Goal: Obtain resource: Obtain resource

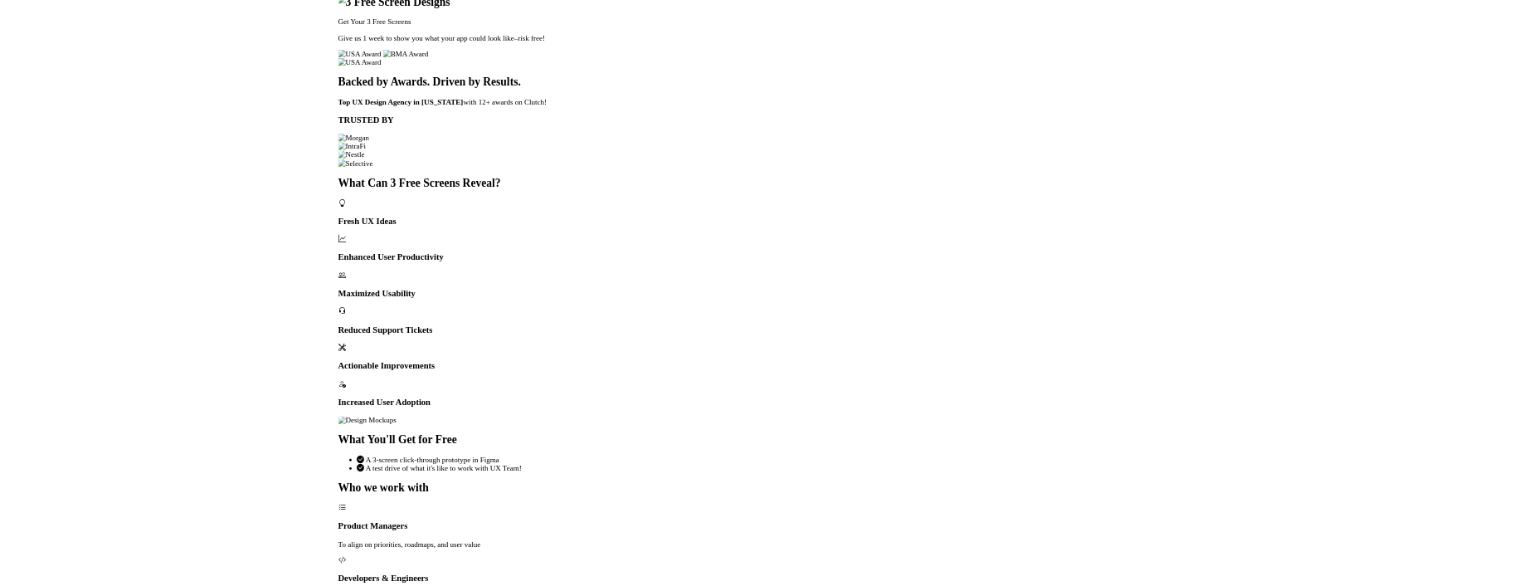
scroll to position [219, 0]
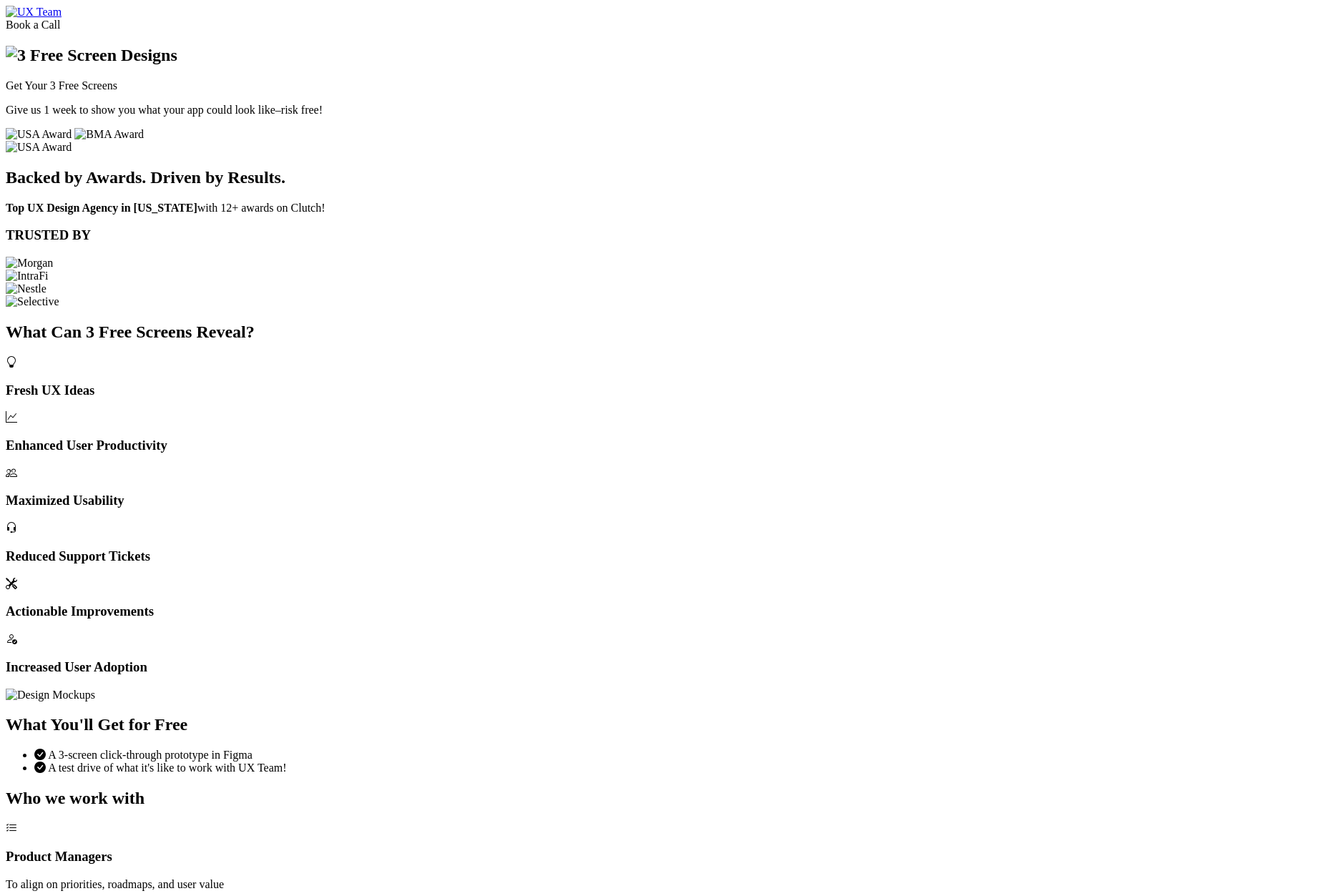
click at [985, 141] on div "Get Your 3 Free Screens Give us 1 week to show you what your app could look lik…" at bounding box center [661, 93] width 1311 height 95
click at [761, 309] on div "Backed by Awards. Driven by Results. Top UX Design Agency in New Jersey with 12…" at bounding box center [661, 224] width 1311 height 167
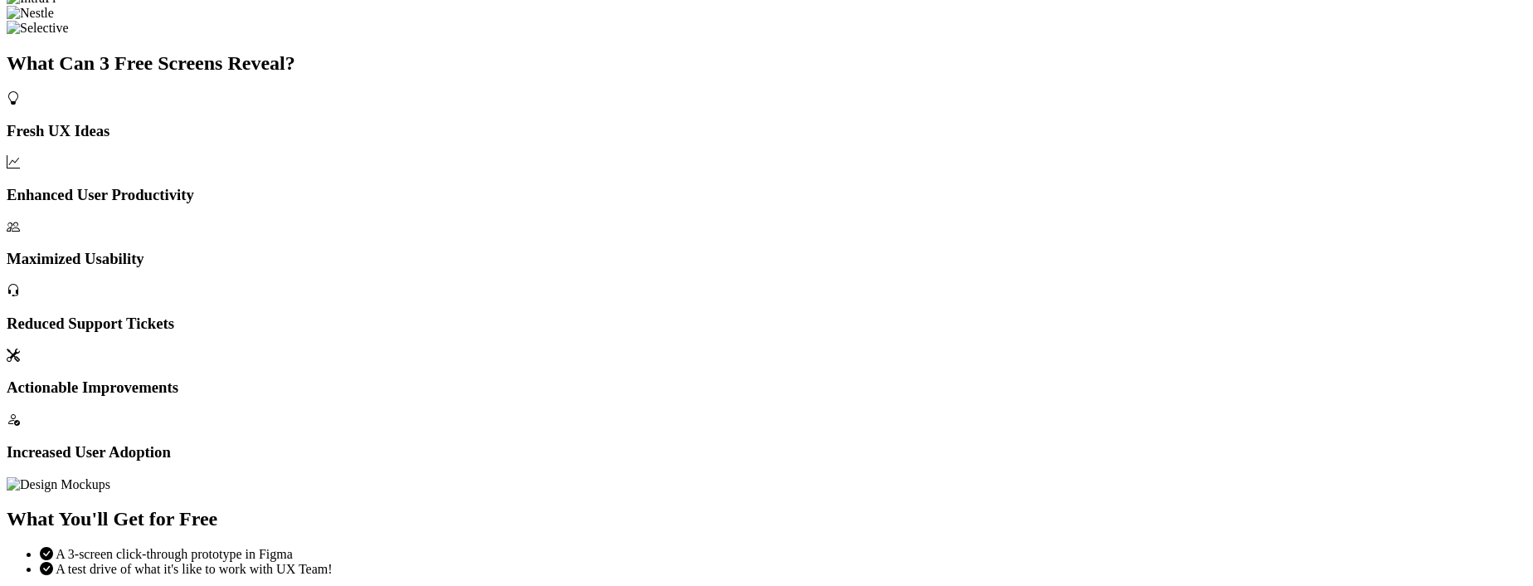
scroll to position [299, 0]
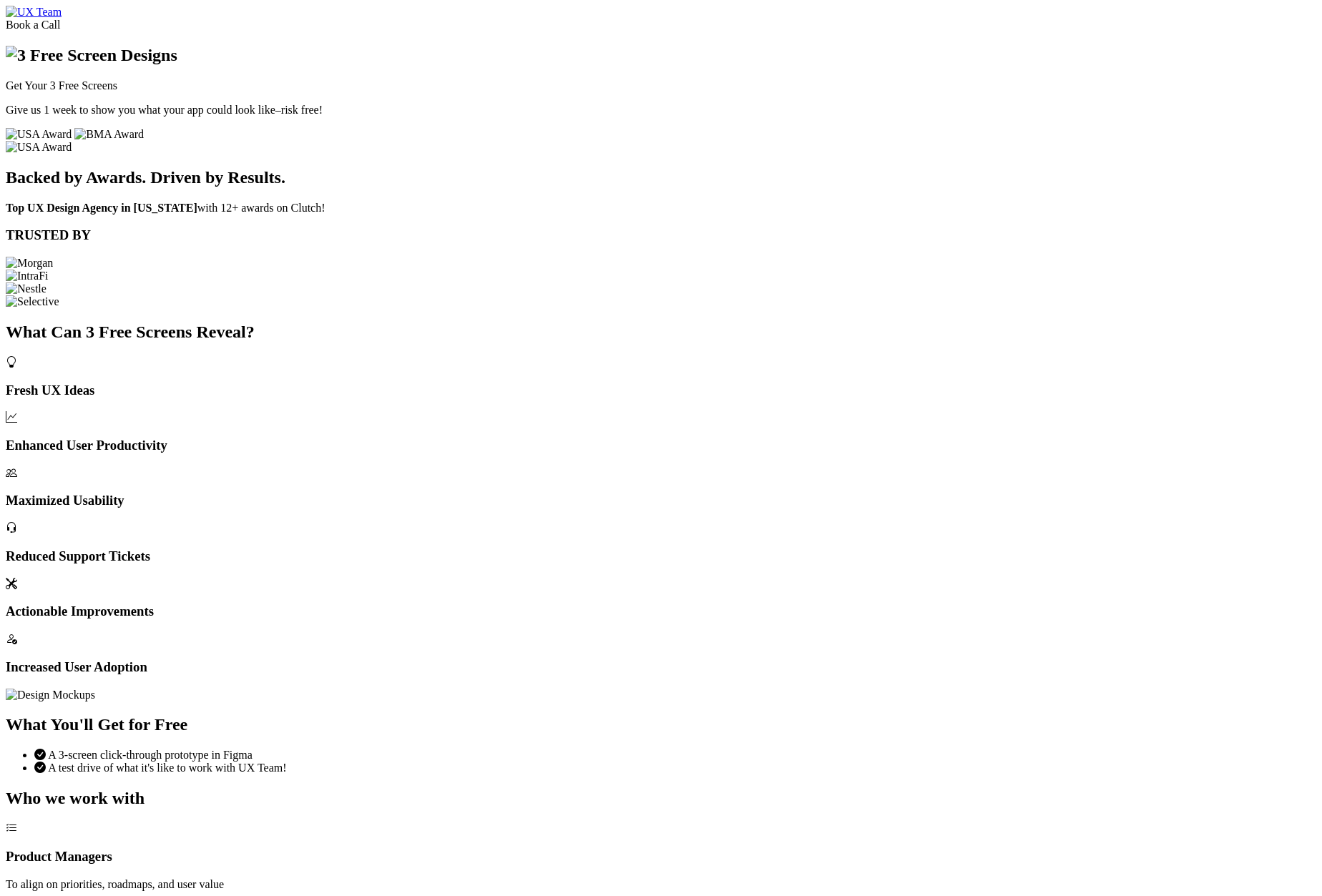
click at [997, 675] on div "Fresh UX Ideas Enhanced User Productivity Maximized Usability Reduced Support T…" at bounding box center [661, 516] width 1311 height 319
click at [380, 309] on section "Backed by Awards. Driven by Results. Top UX Design Agency in [US_STATE] with 12…" at bounding box center [661, 224] width 1311 height 167
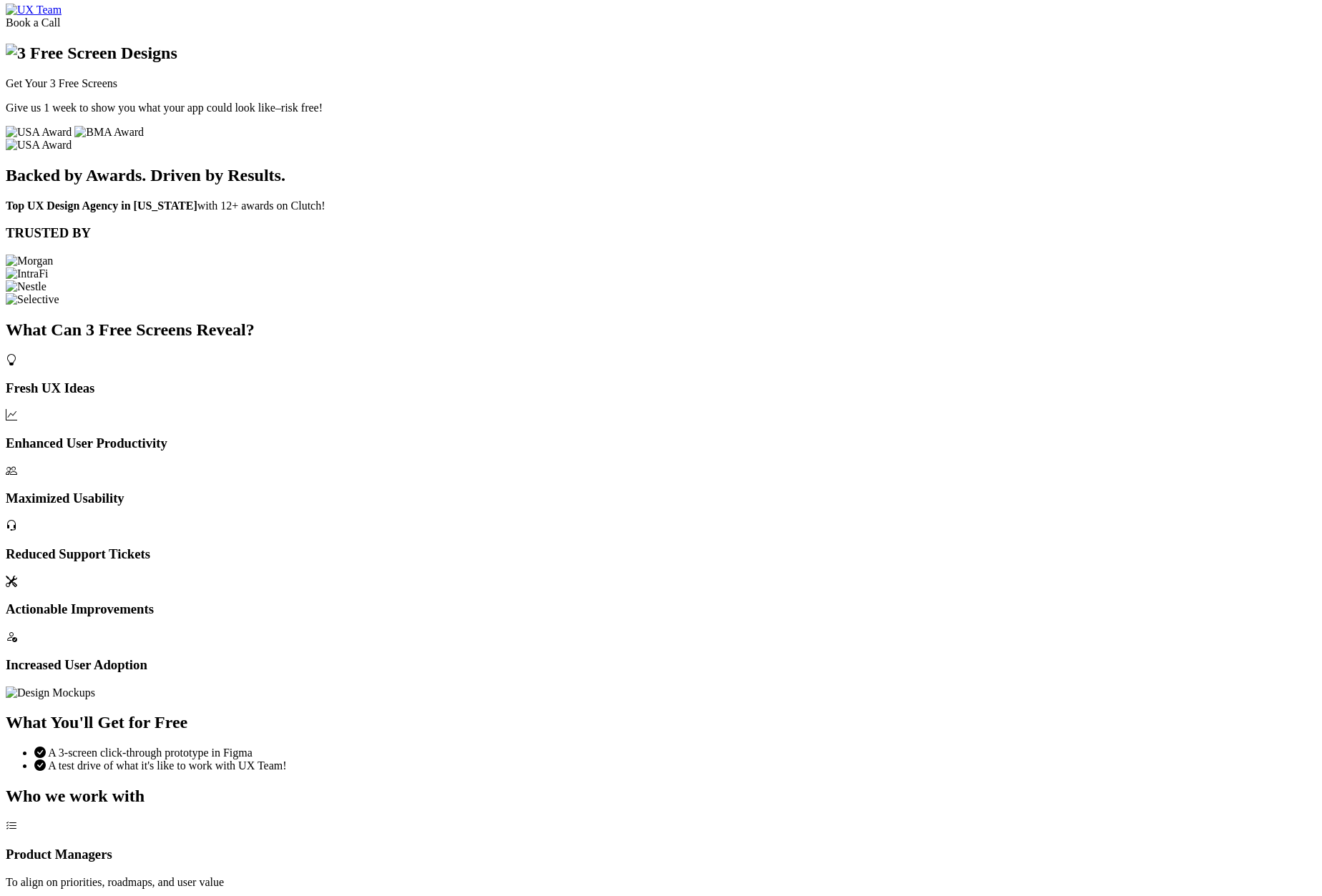
click at [178, 63] on img at bounding box center [91, 53] width 172 height 19
click at [633, 139] on div "Get Your 3 Free Screens Give us 1 week to show you what your app could look lik…" at bounding box center [661, 91] width 1311 height 95
click at [798, 139] on div "Get Your 3 Free Screens Give us 1 week to show you what your app could look lik…" at bounding box center [661, 91] width 1311 height 95
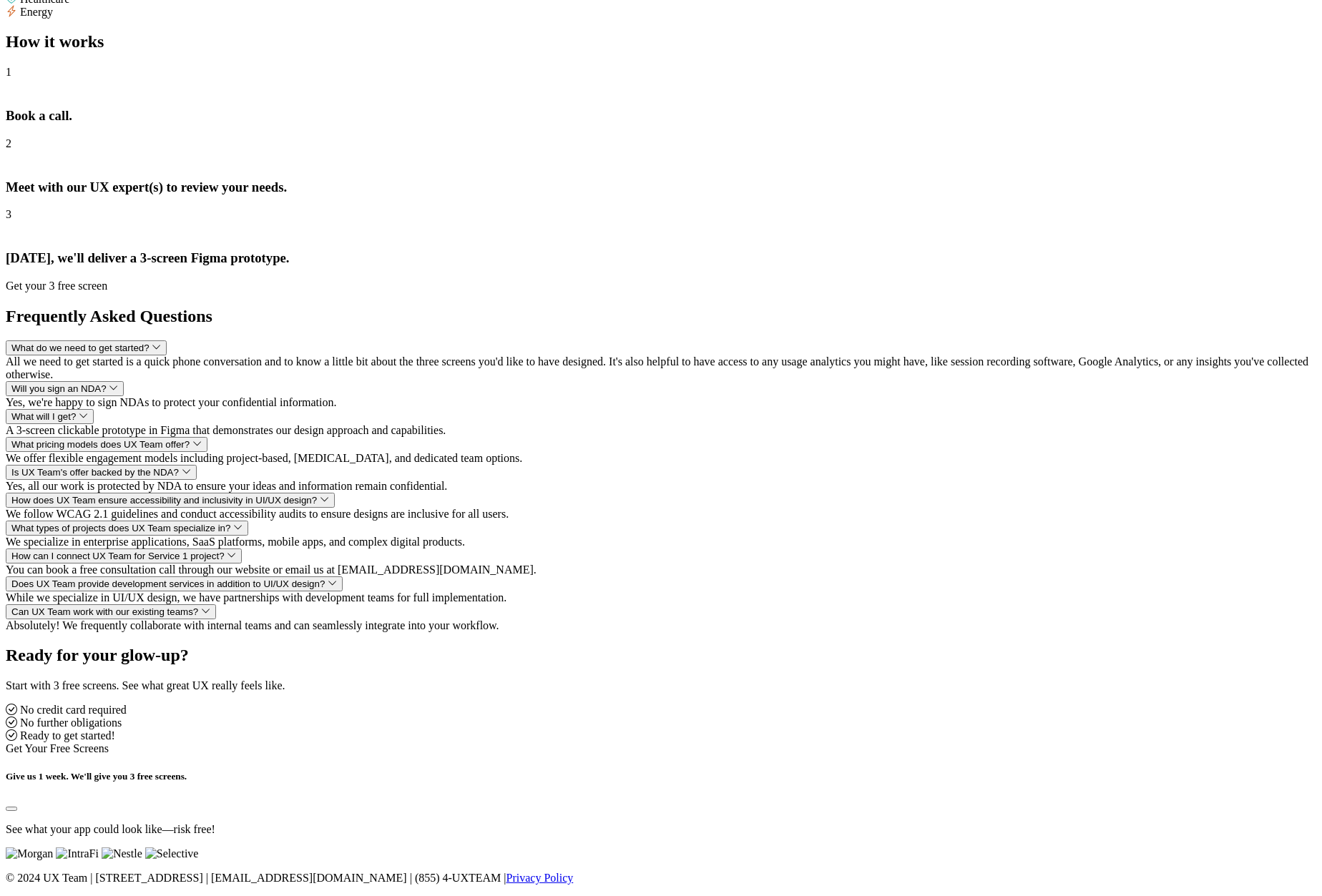
scroll to position [2415, 0]
click at [190, 450] on span "What pricing models does UX Team offer?" at bounding box center [100, 444] width 179 height 10
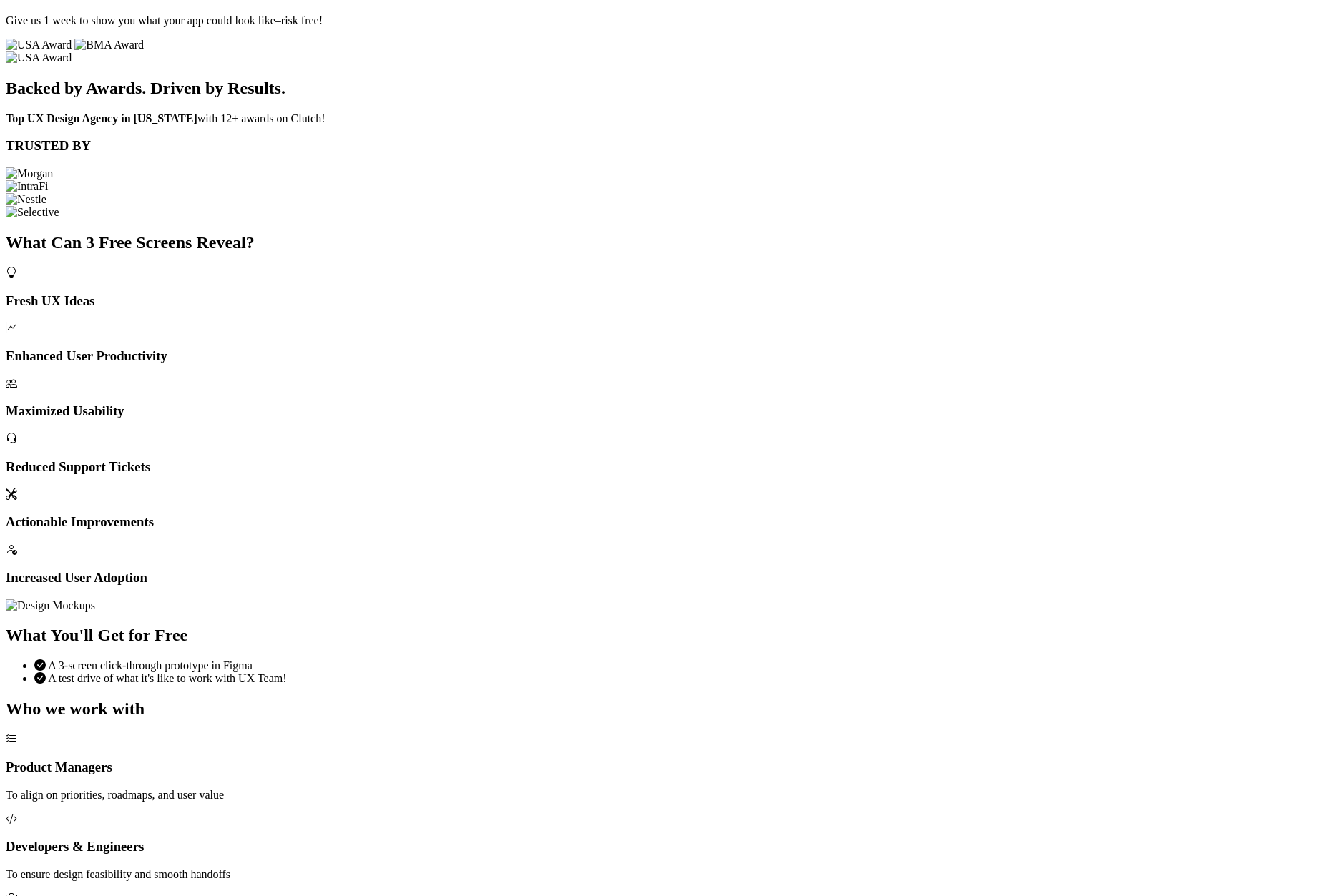
scroll to position [0, 0]
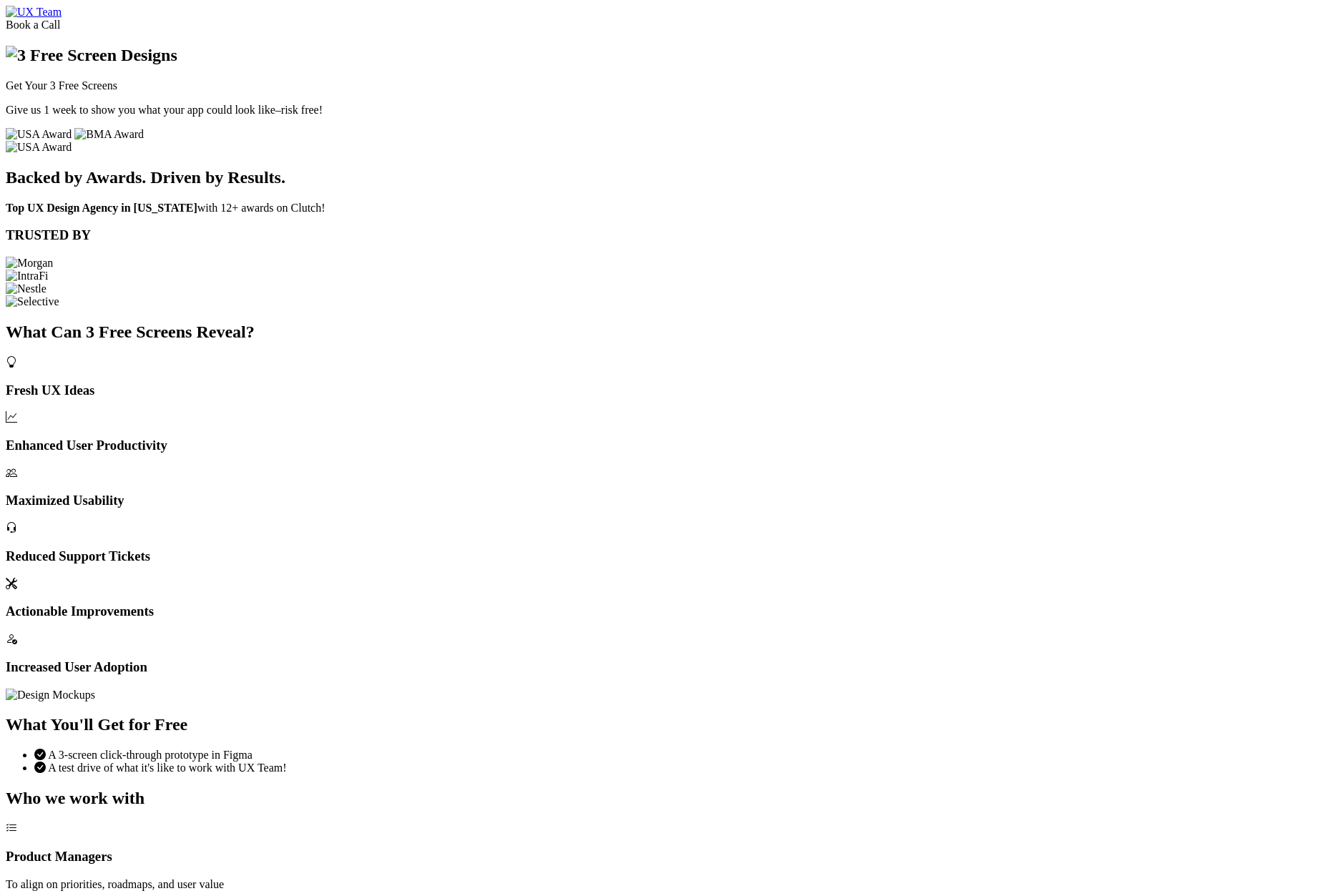
click at [484, 141] on div "Get Your 3 Free Screens Give us 1 week to show you what your app could look lik…" at bounding box center [661, 93] width 1311 height 95
